Goal: Feedback & Contribution: Submit feedback/report problem

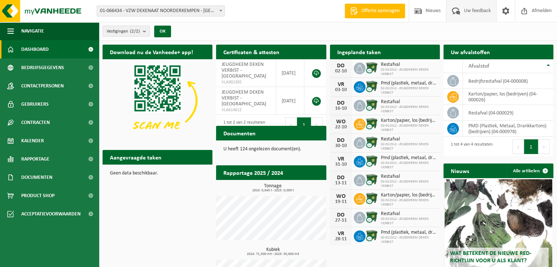
click at [469, 11] on span "Uw feedback" at bounding box center [477, 11] width 30 height 22
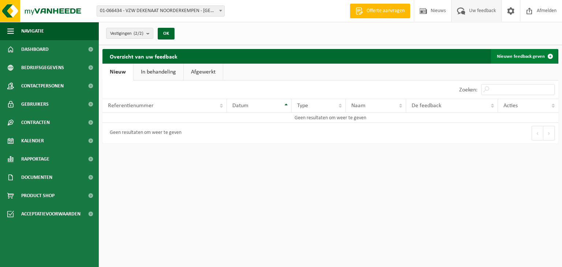
click at [517, 52] on link "Nieuwe feedback geven" at bounding box center [524, 56] width 67 height 15
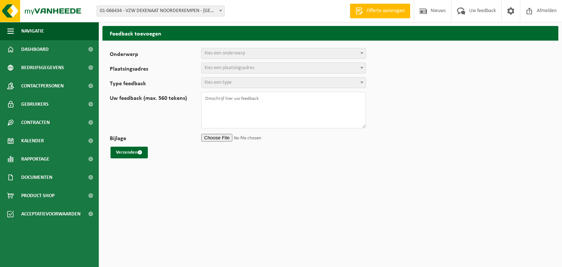
select select
click at [357, 49] on span "Kies een onderwerp" at bounding box center [284, 53] width 164 height 10
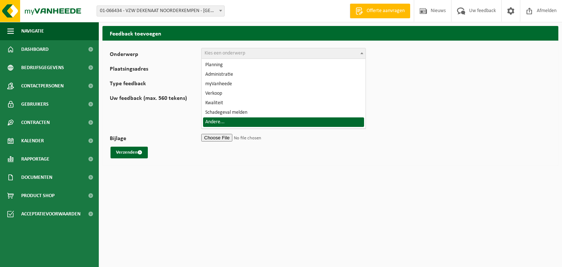
select select "32"
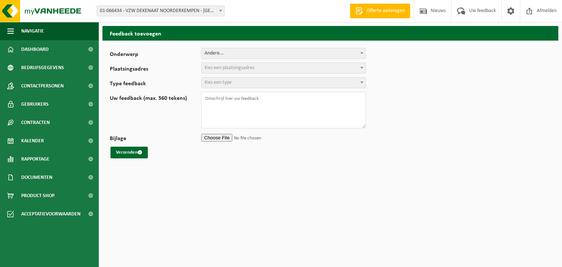
click at [220, 69] on span "Kies een plaatsingsadres" at bounding box center [230, 67] width 50 height 5
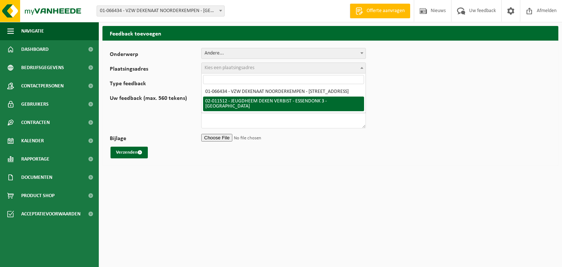
select select "16784"
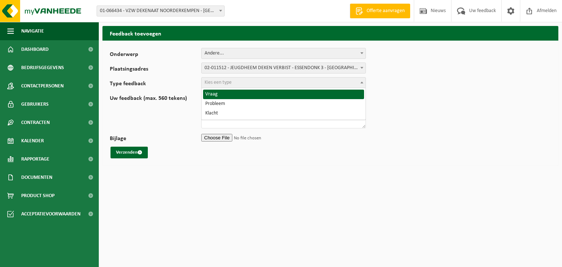
click at [241, 81] on span "Kies een type" at bounding box center [284, 83] width 164 height 10
select select "QUE"
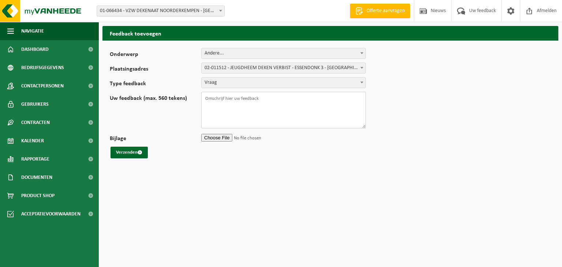
click at [233, 100] on textarea "Uw feedback (max. 560 tekens)" at bounding box center [283, 110] width 165 height 37
click at [239, 112] on textarea "Beste, Ik had eens een vraagje i.v.m. onze containers. Wij betalen nooit huur v…" at bounding box center [283, 110] width 165 height 37
click at [336, 113] on textarea "Beste, Ik had eens een vraagje i.v.m. onze containers. Wij betalen nooit aparte…" at bounding box center [283, 110] width 165 height 37
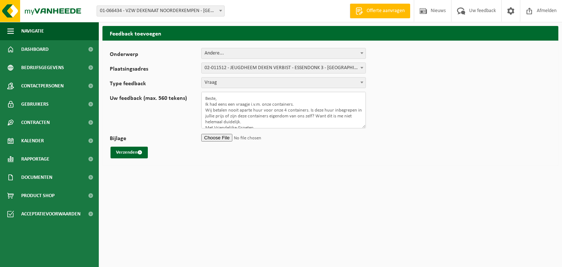
click at [249, 108] on textarea "Beste, Ik had eens een vraagje i.v.m. onze containers. Wij betalen nooit aparte…" at bounding box center [283, 110] width 165 height 37
click at [258, 124] on textarea "Beste, Ik had eens een vraagje i.v.m. onze containers. Wij betalen nooit aparte…" at bounding box center [283, 110] width 165 height 37
click at [245, 110] on textarea "Beste, Ik had eens een vraagje i.v.m. onze containers. Wij betalen nooit aparte…" at bounding box center [283, 110] width 165 height 37
click at [266, 116] on textarea "Beste, Ik had eens een vraagje i.v.m. onze containers. Wij betalen nooit appart…" at bounding box center [283, 110] width 165 height 37
click at [278, 122] on textarea "Beste, Ik had eens een vraagje i.v.m. onze containers. Wij betalen nooit appart…" at bounding box center [283, 110] width 165 height 37
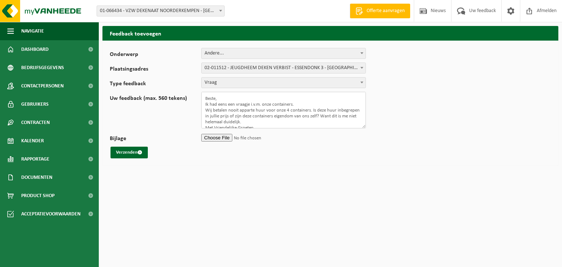
click at [344, 115] on textarea "Beste, Ik had eens een vraagje i.v.m. onze containers. Wij betalen nooit appart…" at bounding box center [283, 110] width 165 height 37
click at [271, 120] on textarea "Beste, Ik had eens een vraagje i.v.m. onze containers. Wij betalen nooit appart…" at bounding box center [283, 110] width 165 height 37
click at [264, 127] on textarea "Beste, Ik had eens een vraagje i.v.m. onze containers. Wij betalen nooit appart…" at bounding box center [283, 110] width 165 height 37
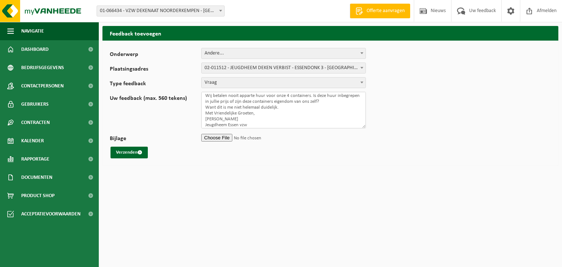
scroll to position [16, 0]
click at [291, 109] on textarea "Beste, Ik had eens een vraagje i.v.m. onze containers. Wij betalen nooit appart…" at bounding box center [283, 110] width 165 height 37
click at [290, 106] on textarea "Beste, Ik had eens een vraagje i.v.m. onze containers. Wij betalen nooit appart…" at bounding box center [283, 110] width 165 height 37
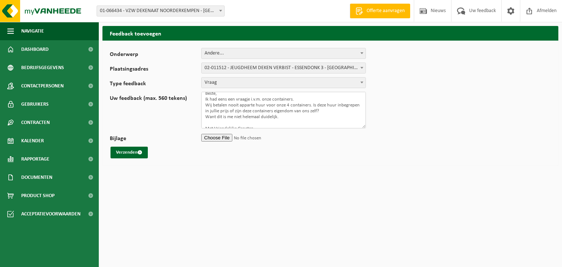
scroll to position [0, 0]
type textarea "Beste, Ik had eens een vraagje i.v.m. onze containers. Wij betalen nooit appart…"
click at [122, 152] on button "Verzenden" at bounding box center [129, 153] width 37 height 12
